Goal: Complete application form

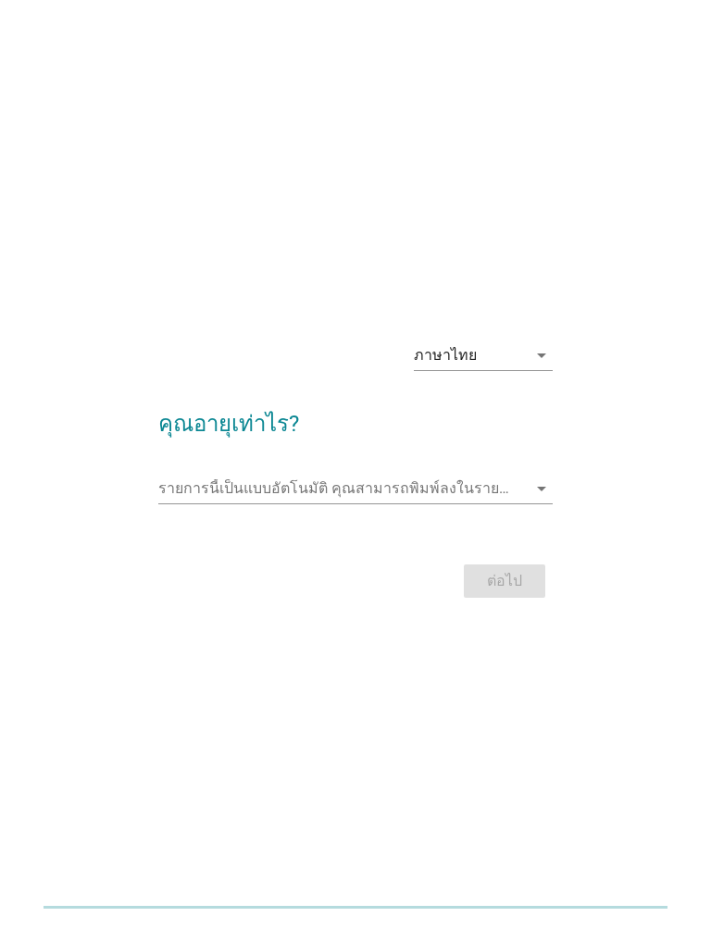
click at [531, 490] on icon "arrow_drop_down" at bounding box center [541, 489] width 22 height 22
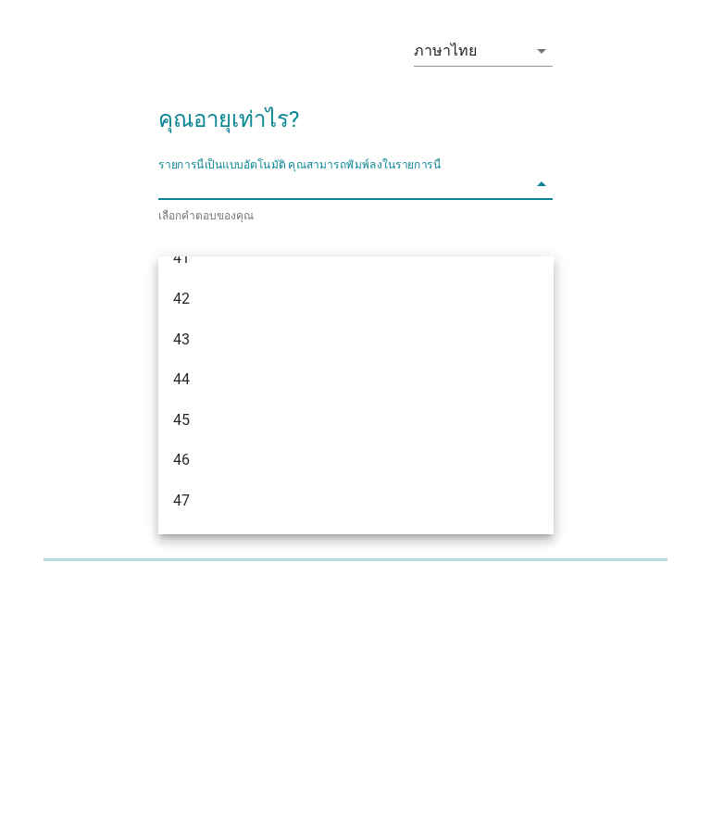
scroll to position [977, 0]
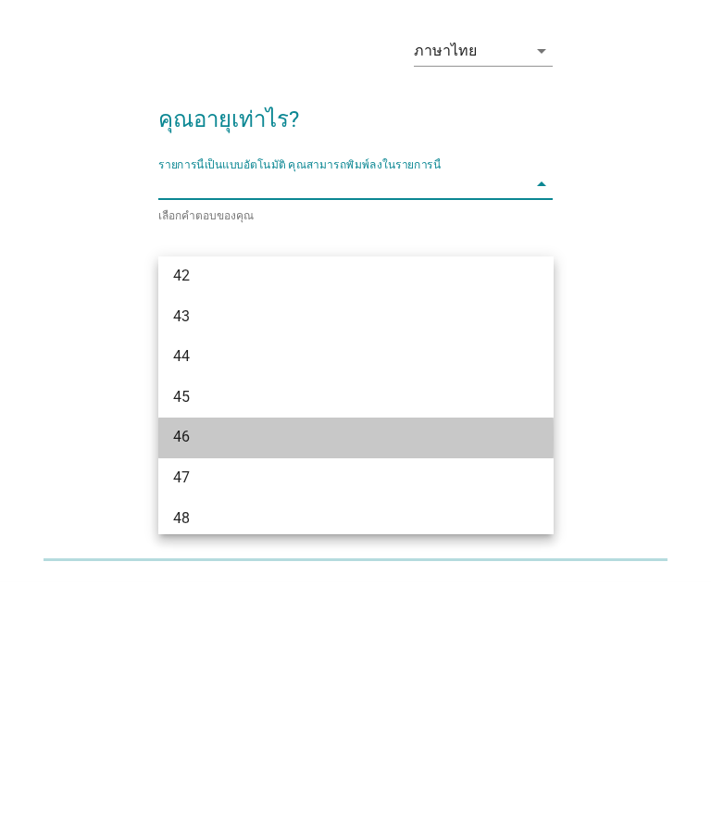
click at [207, 681] on div "46" at bounding box center [340, 692] width 335 height 22
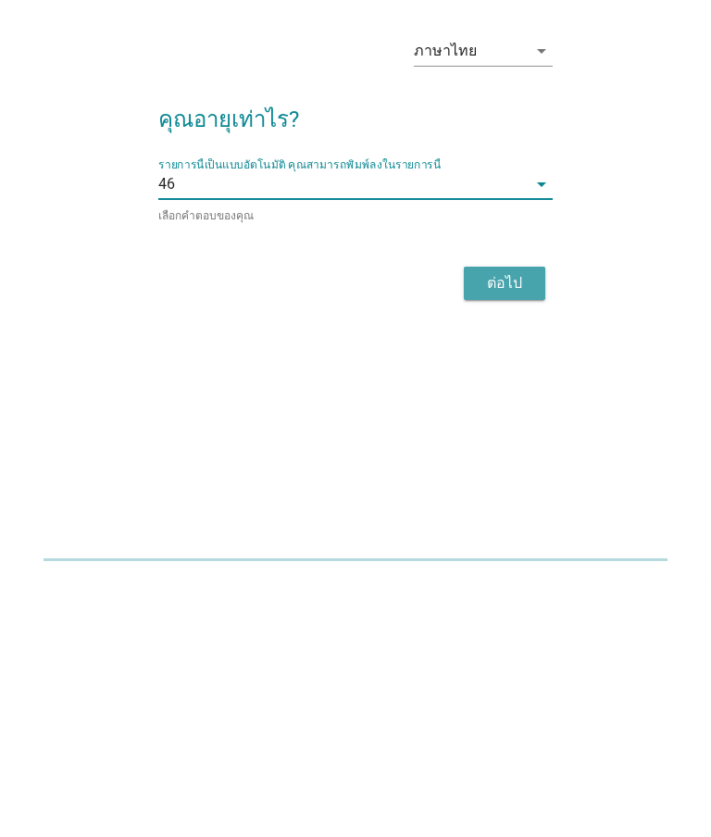
click at [505, 528] on div "ต่อไป" at bounding box center [505, 539] width 52 height 22
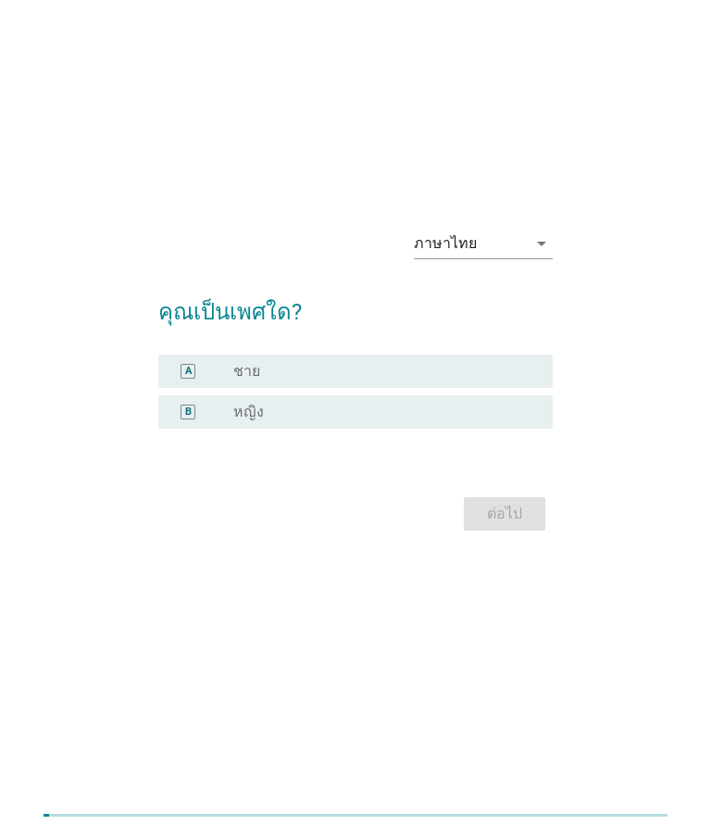
scroll to position [0, 0]
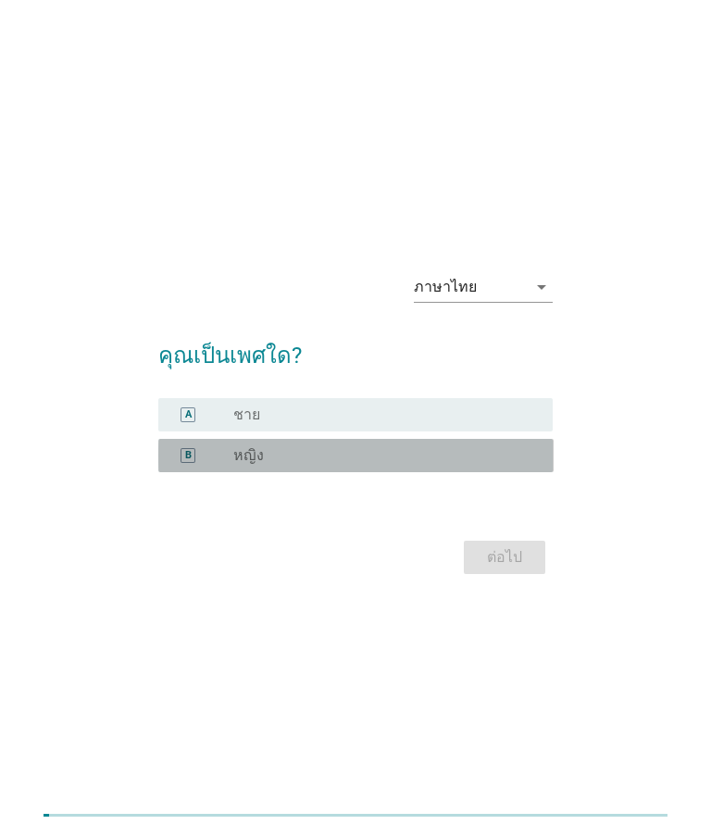
click at [198, 465] on div "B" at bounding box center [188, 455] width 31 height 19
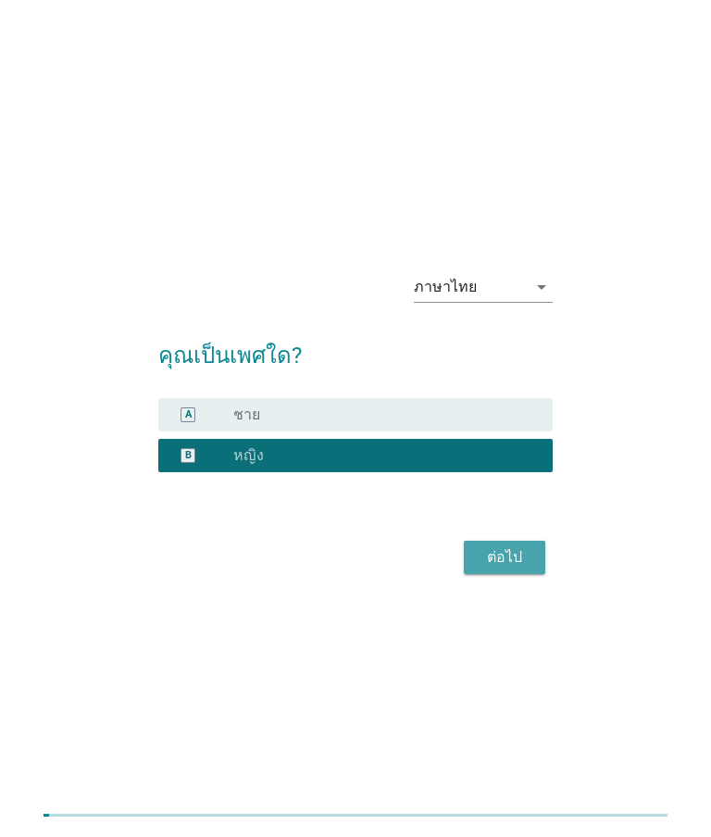
click at [525, 568] on div "ต่อไป" at bounding box center [505, 557] width 52 height 22
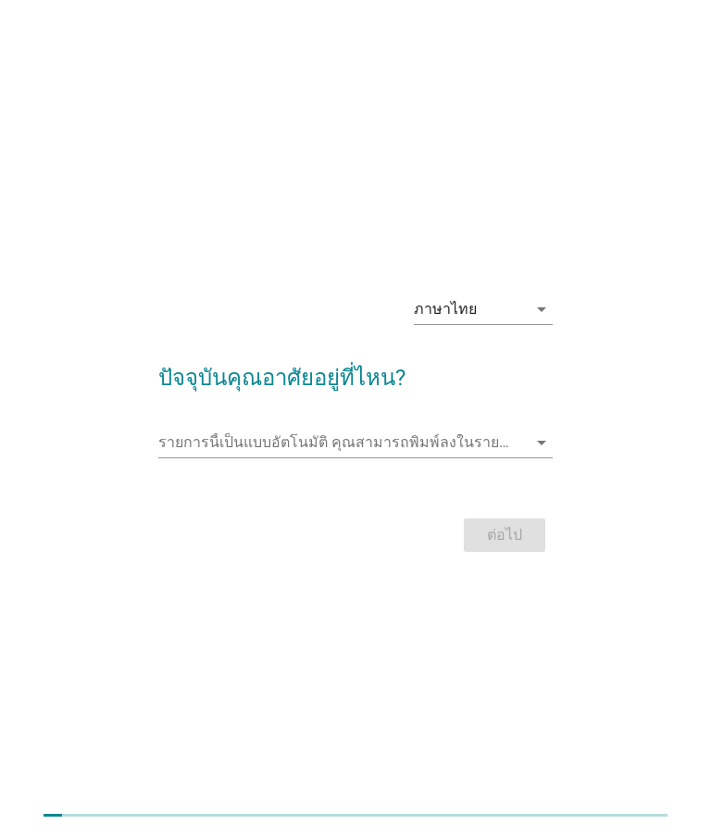
click at [525, 457] on input "รายการนี้เป็นแบบอัตโนมัติ คุณสามารถพิมพ์ลงในรายการนี้" at bounding box center [342, 443] width 369 height 30
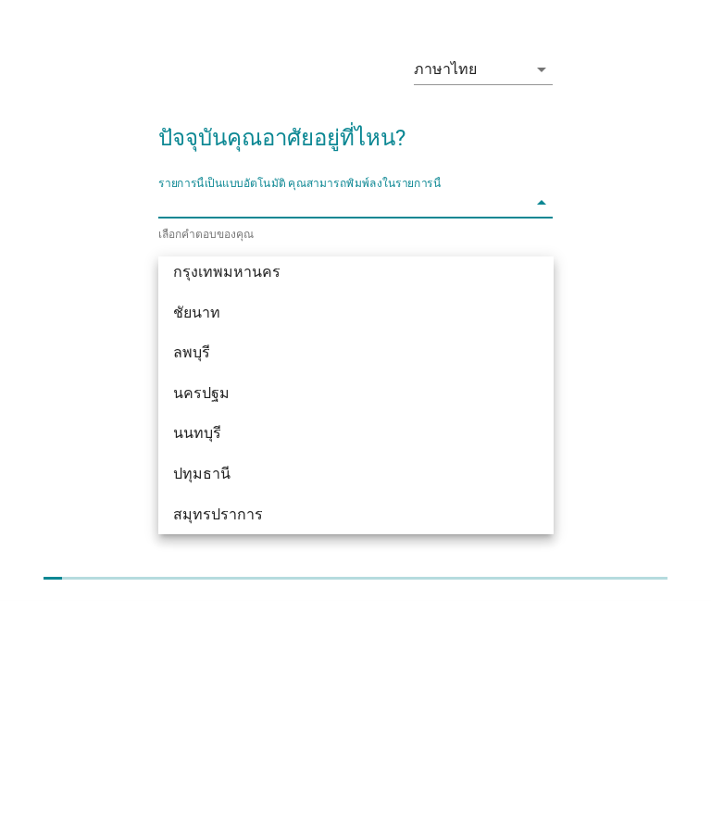
scroll to position [1540, 0]
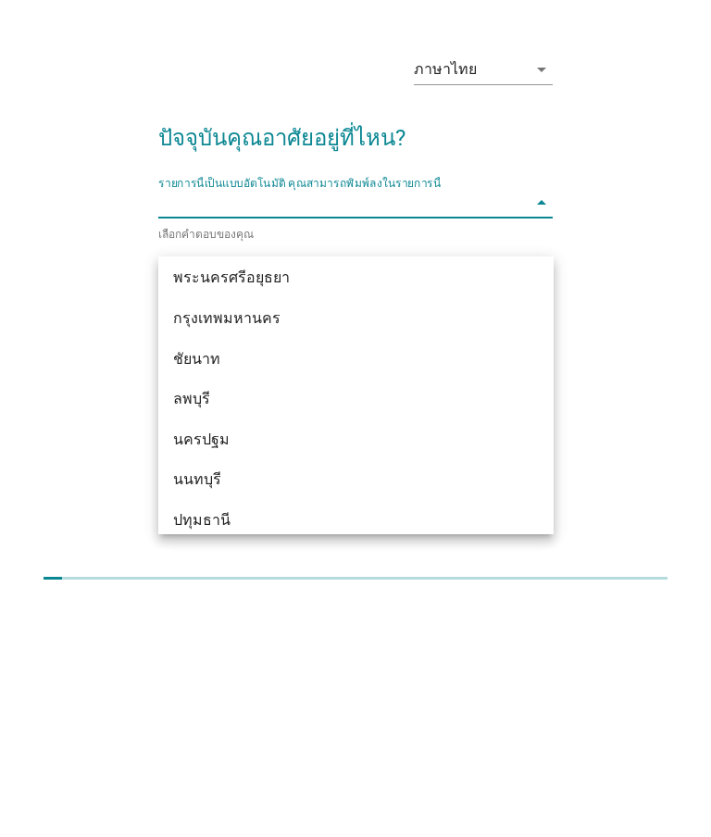
click at [254, 544] on div "กรุงเทพมหานคร" at bounding box center [340, 555] width 335 height 22
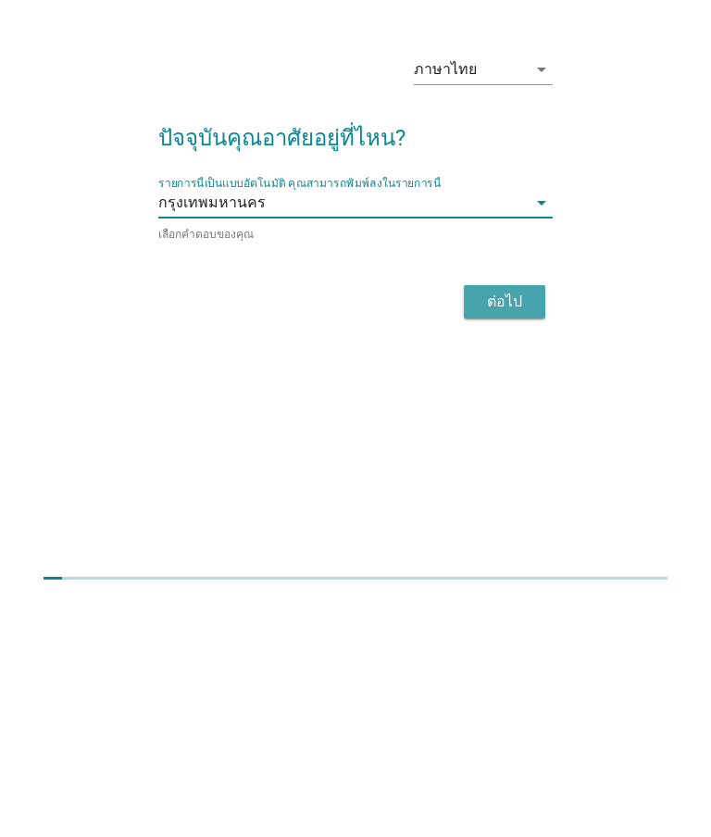
click at [518, 528] on div "ต่อไป" at bounding box center [505, 539] width 52 height 22
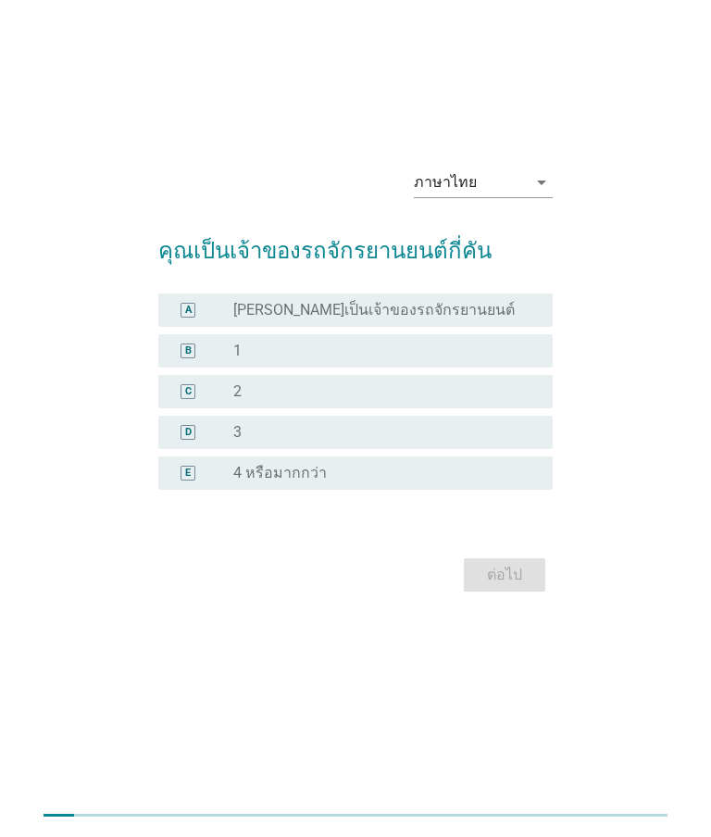
scroll to position [0, 0]
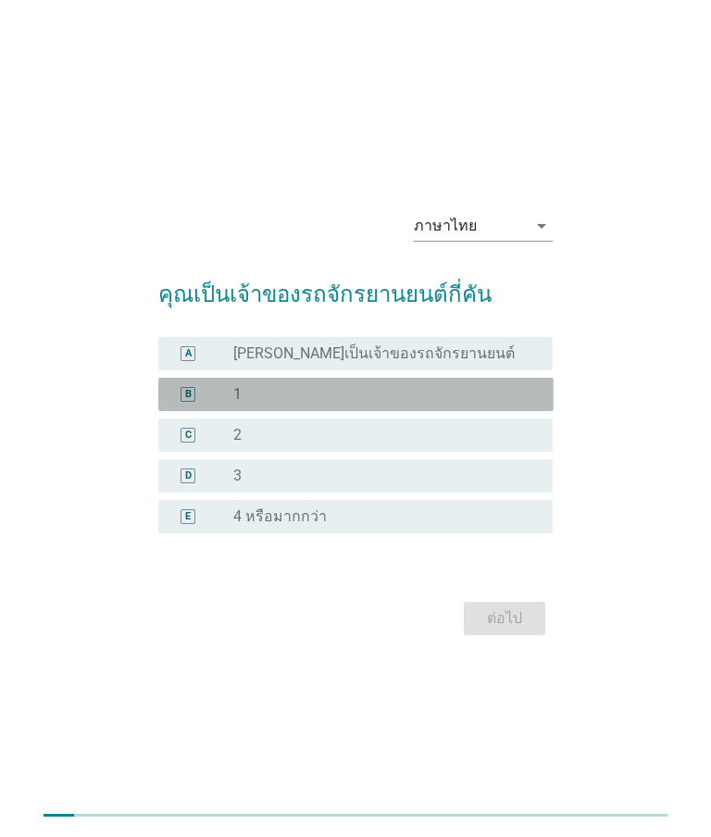
click at [196, 404] on div "B" at bounding box center [188, 394] width 31 height 19
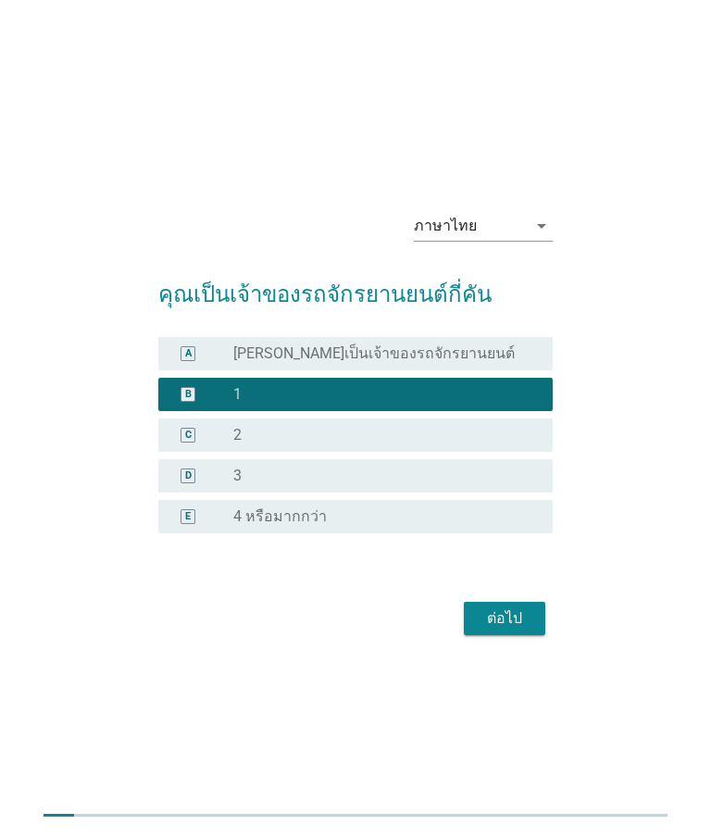
click at [526, 630] on div "ต่อไป" at bounding box center [505, 618] width 52 height 22
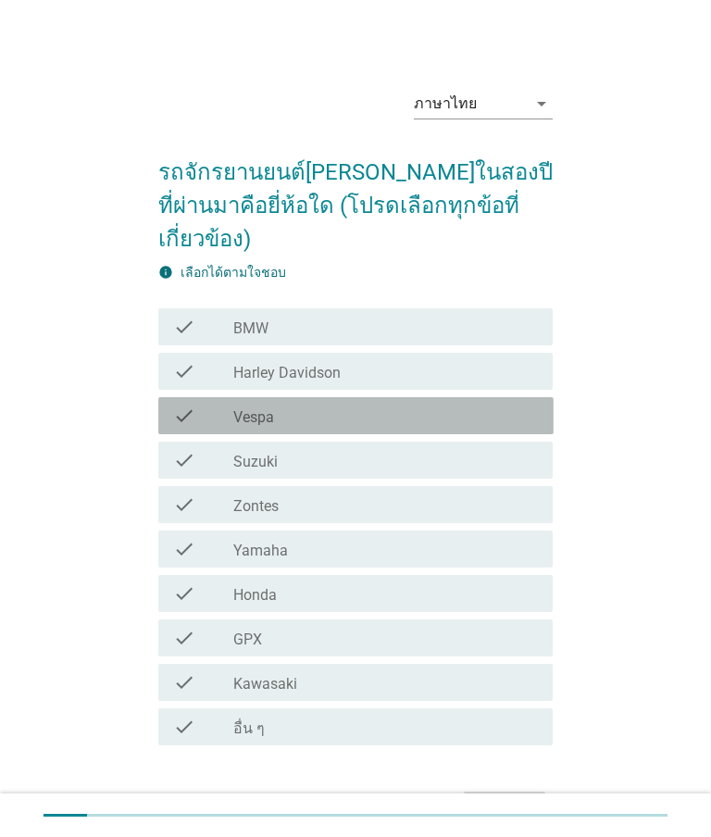
click at [193, 405] on icon "check" at bounding box center [184, 416] width 22 height 22
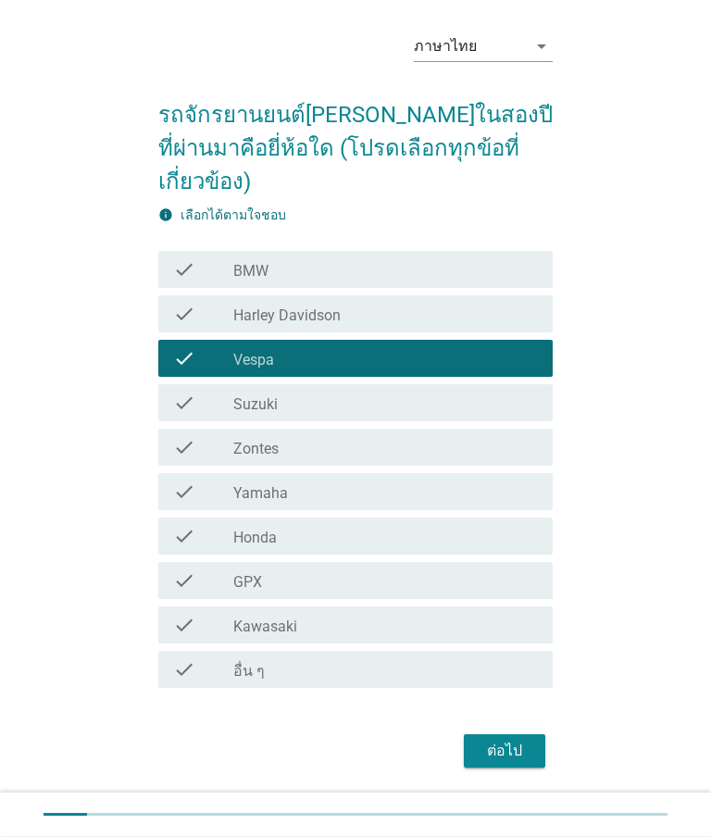
scroll to position [118, 0]
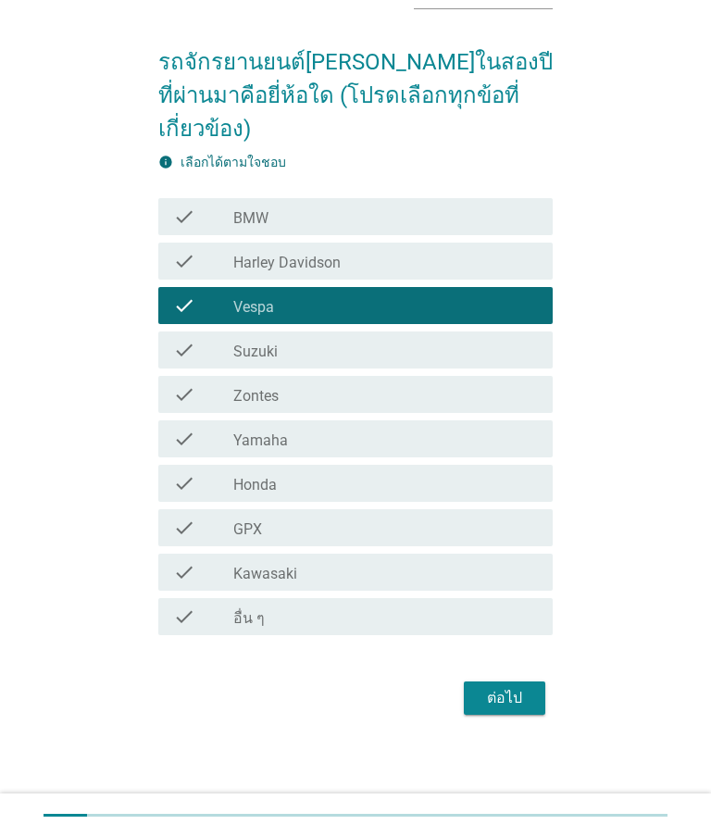
click at [526, 687] on div "ต่อไป" at bounding box center [505, 698] width 52 height 22
